Goal: Task Accomplishment & Management: Use online tool/utility

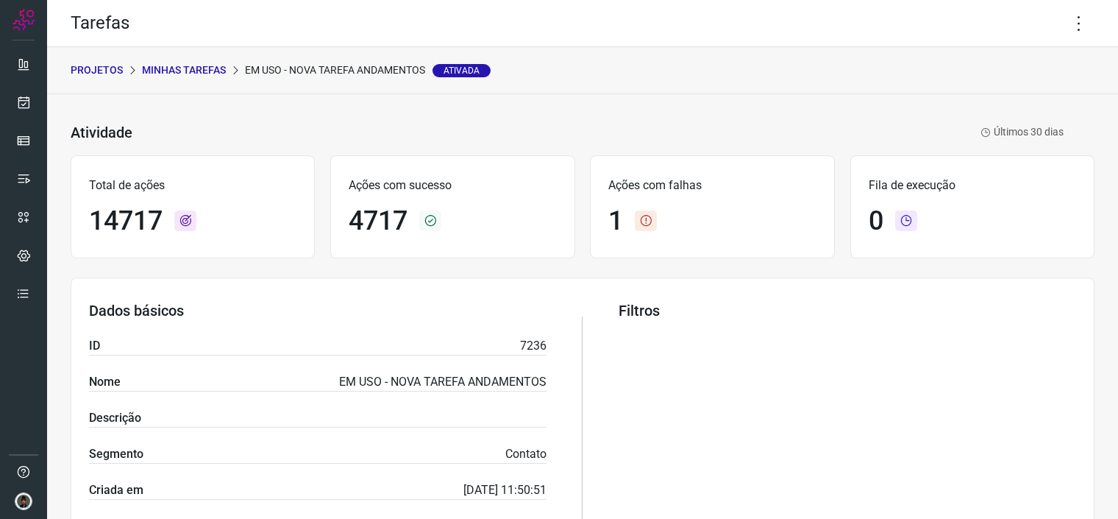
click at [202, 66] on p "Minhas Tarefas" at bounding box center [184, 70] width 84 height 15
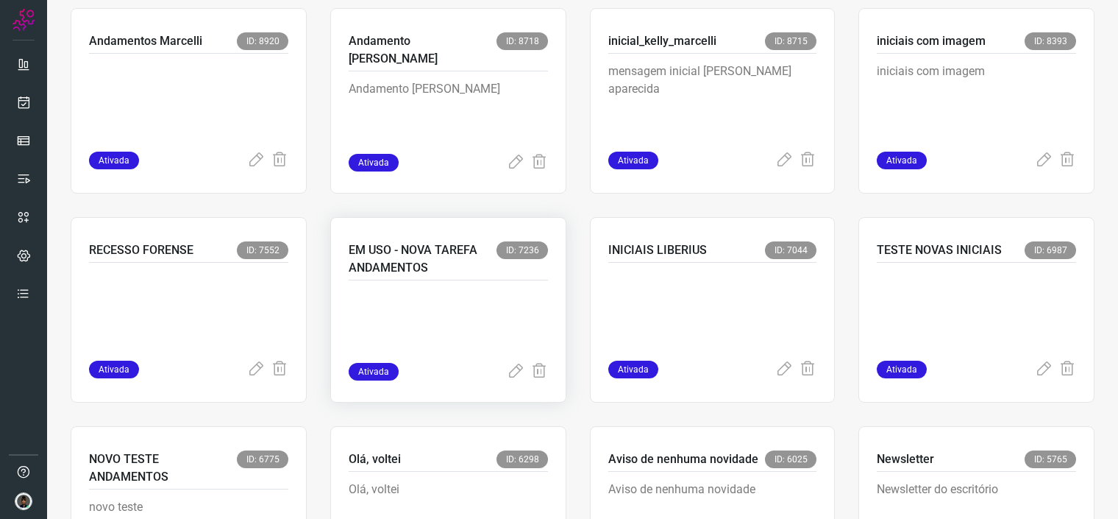
click at [479, 297] on p at bounding box center [448, 326] width 199 height 74
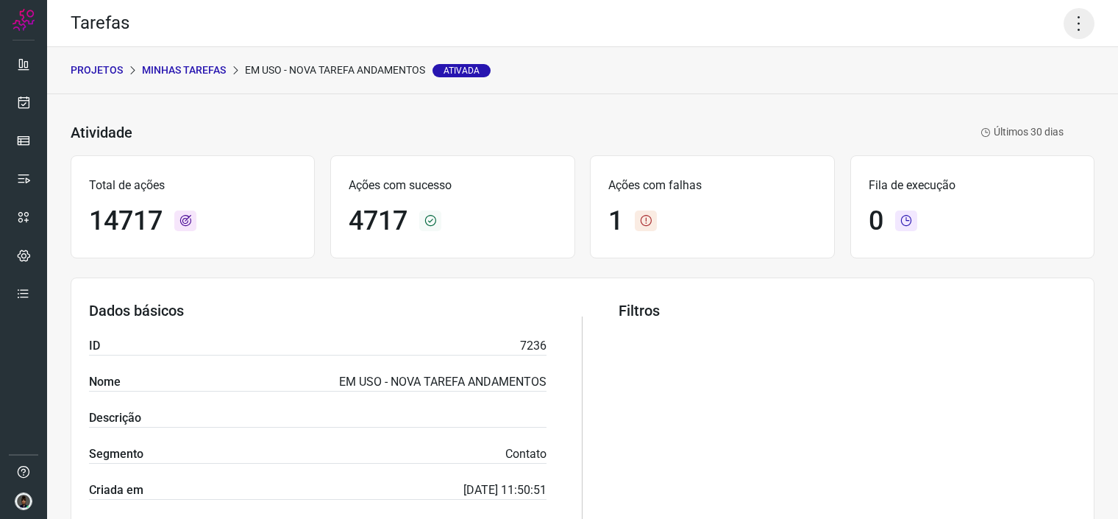
click at [1075, 26] on icon at bounding box center [1079, 23] width 31 height 31
click at [1019, 93] on li "Executar" at bounding box center [1014, 96] width 134 height 24
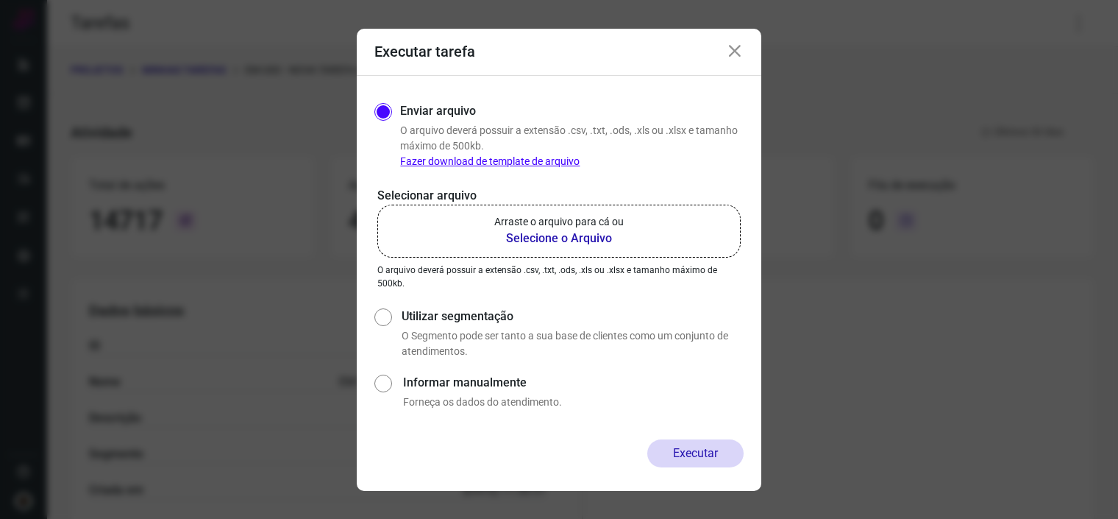
click at [572, 235] on b "Selecione o Arquivo" at bounding box center [558, 238] width 129 height 18
click at [0, 0] on input "Arraste o arquivo para cá ou Selecione o Arquivo" at bounding box center [0, 0] width 0 height 0
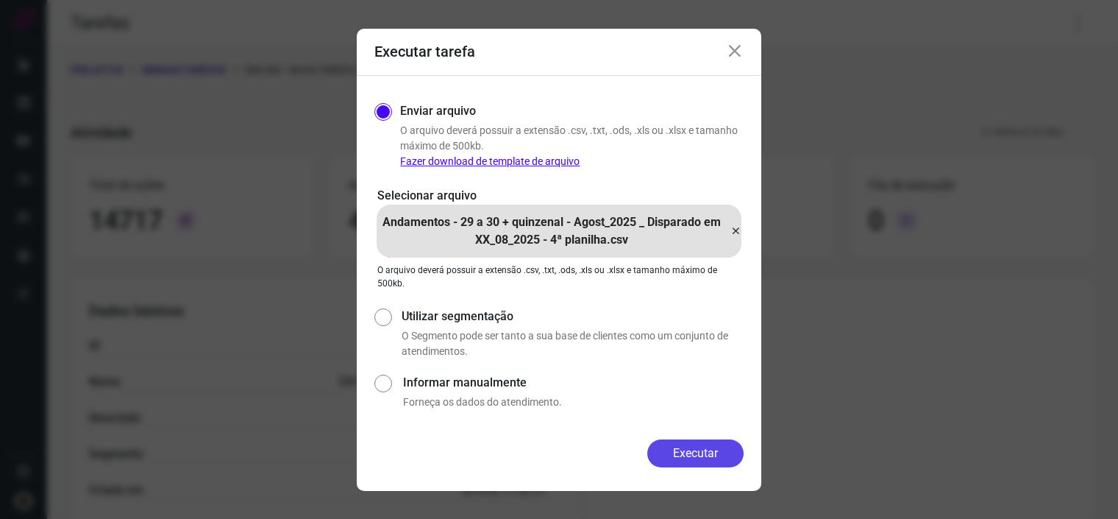
click at [704, 462] on button "Executar" at bounding box center [695, 453] width 96 height 28
